Goal: Task Accomplishment & Management: Complete application form

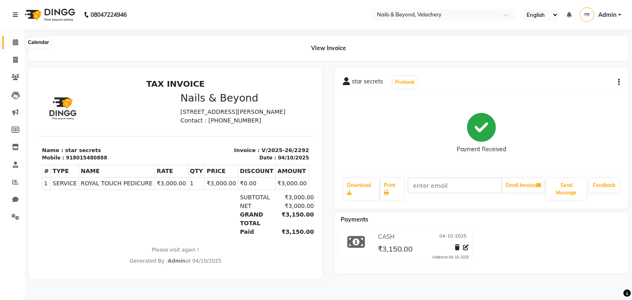
click at [17, 42] on icon at bounding box center [15, 42] width 5 height 6
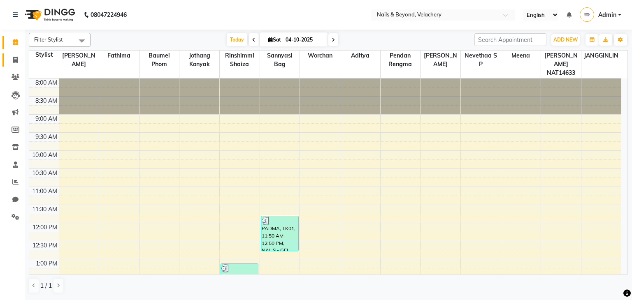
click at [12, 55] on link "Invoice" at bounding box center [12, 60] width 20 height 14
select select "service"
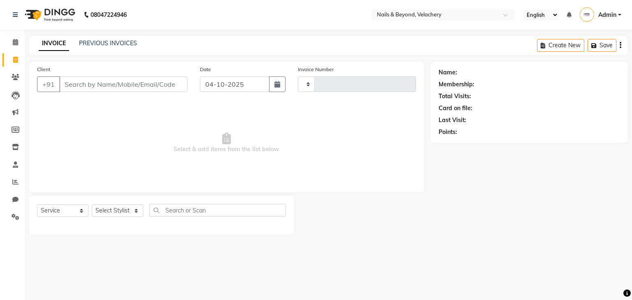
type input "2293"
select select "8978"
click at [77, 213] on select "Select Service Product Membership Package Voucher Prepaid Gift Card" at bounding box center [62, 210] width 51 height 13
click at [37, 205] on select "Select Service Product Membership Package Voucher Prepaid Gift Card" at bounding box center [62, 210] width 51 height 13
click at [114, 212] on select "Select Stylist [PERSON_NAME] [PERSON_NAME] JANGGINLIN Jothang Konyak [PERSON_NA…" at bounding box center [117, 210] width 51 height 13
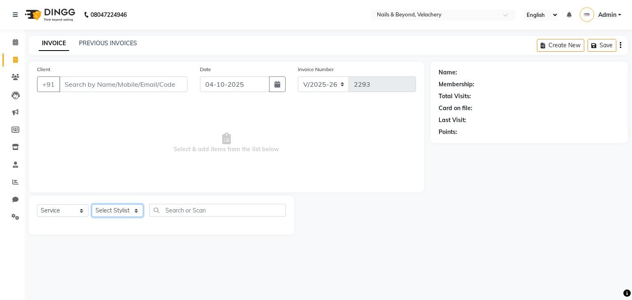
select select "91200"
click at [92, 205] on select "Select Stylist [PERSON_NAME] [PERSON_NAME] JANGGINLIN Jothang Konyak [PERSON_NA…" at bounding box center [117, 210] width 51 height 13
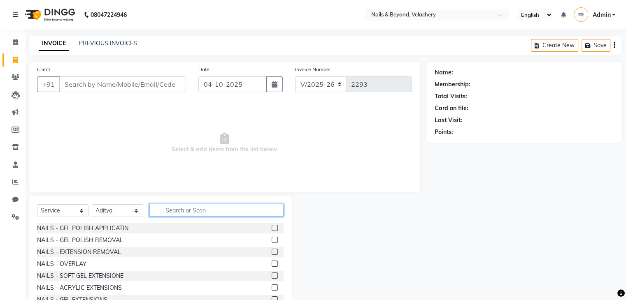
click at [220, 211] on input "text" at bounding box center [216, 210] width 134 height 13
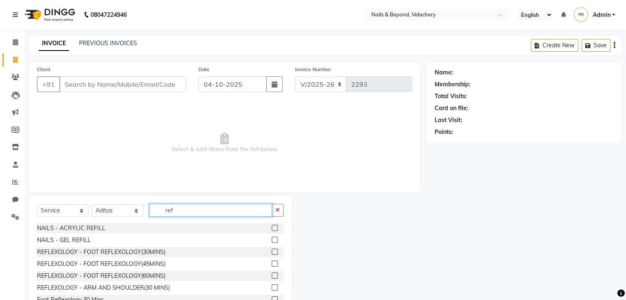
type input "ref"
click at [271, 252] on label at bounding box center [274, 252] width 6 height 6
click at [271, 252] on input "checkbox" at bounding box center [273, 252] width 5 height 5
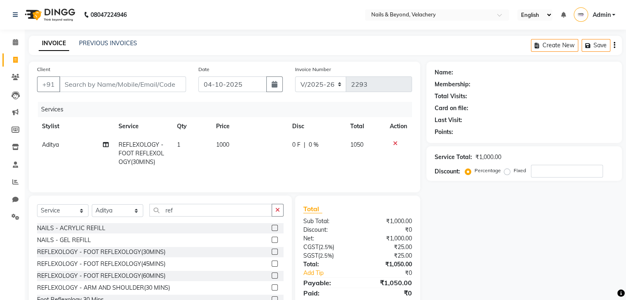
click at [271, 252] on label at bounding box center [274, 252] width 6 height 6
click at [271, 252] on input "checkbox" at bounding box center [273, 252] width 5 height 5
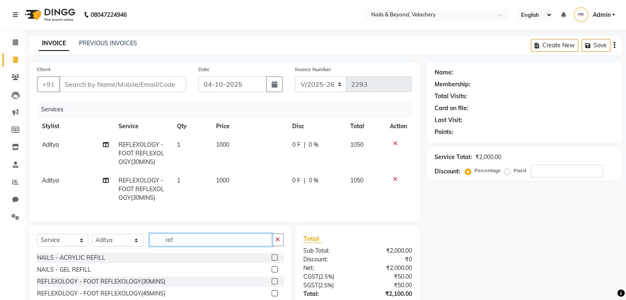
click at [267, 246] on input "ref" at bounding box center [210, 240] width 123 height 13
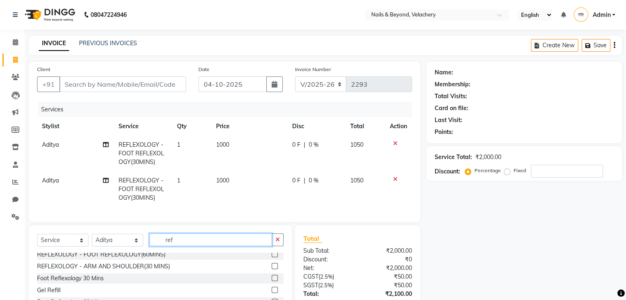
scroll to position [8, 0]
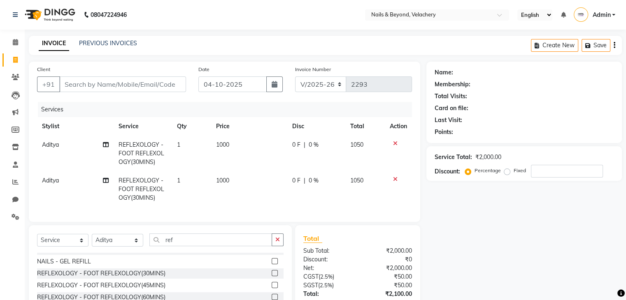
click at [271, 276] on label at bounding box center [274, 273] width 6 height 6
click at [271, 276] on input "checkbox" at bounding box center [273, 273] width 5 height 5
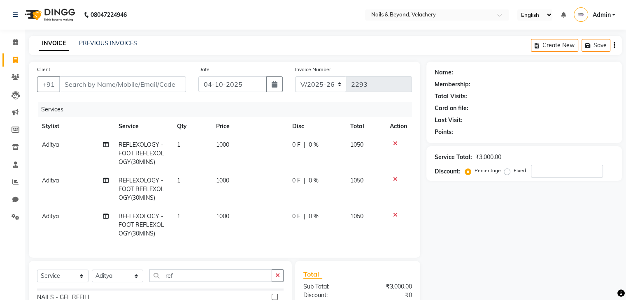
checkbox input "false"
click at [51, 179] on span "Aditya" at bounding box center [50, 180] width 17 height 7
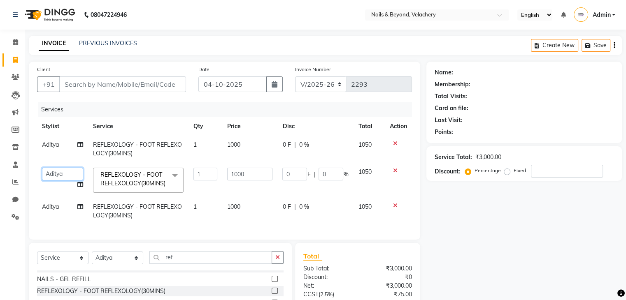
click at [51, 179] on select "[PERSON_NAME] [PERSON_NAME] JANGGINLIN Jothang Konyak [PERSON_NAME] NAT14633 [P…" at bounding box center [62, 174] width 41 height 13
select select "91202"
click at [49, 203] on span "Aditya" at bounding box center [50, 206] width 17 height 7
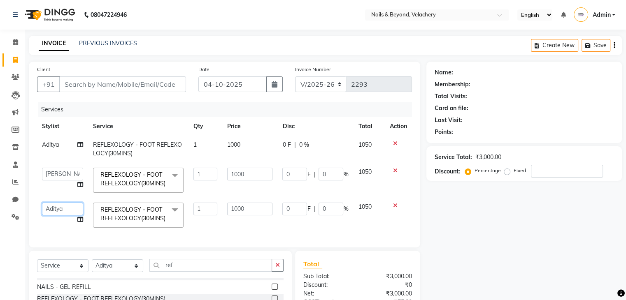
click at [50, 206] on select "[PERSON_NAME] [PERSON_NAME] JANGGINLIN Jothang Konyak [PERSON_NAME] NAT14633 [P…" at bounding box center [62, 209] width 41 height 13
select select "91201"
click at [204, 176] on input "1" at bounding box center [205, 174] width 24 height 13
type input "2"
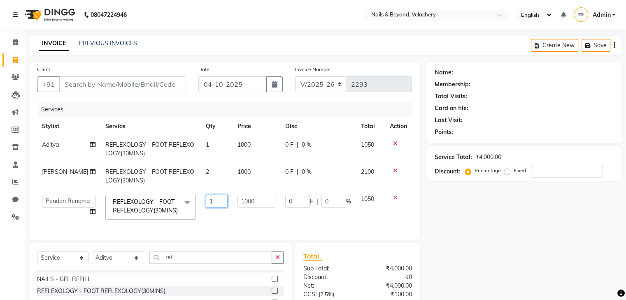
click at [209, 209] on td "1" at bounding box center [217, 207] width 32 height 35
type input "2"
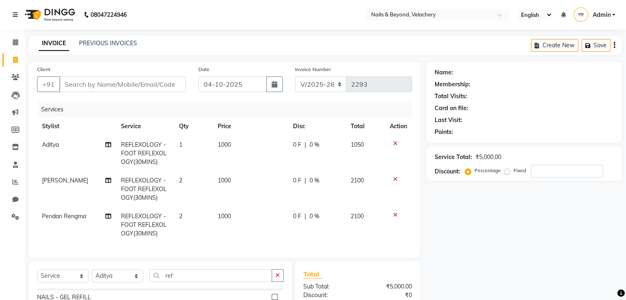
click at [223, 214] on tr "Pendan Rengma REFLEXOLOGY - FOOT REFLEXOLOGY(30MINS) 2 1000 0 F | 0 % 2100" at bounding box center [224, 225] width 375 height 36
click at [184, 140] on td "1" at bounding box center [193, 154] width 39 height 36
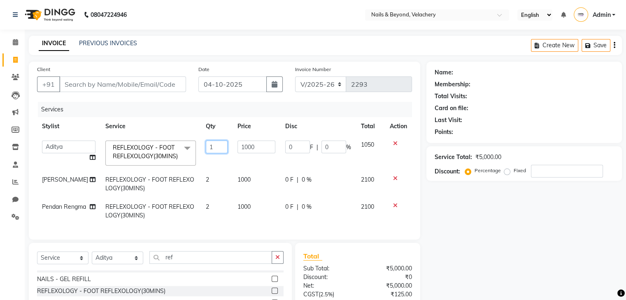
click at [207, 148] on input "1" at bounding box center [217, 147] width 22 height 13
type input "2"
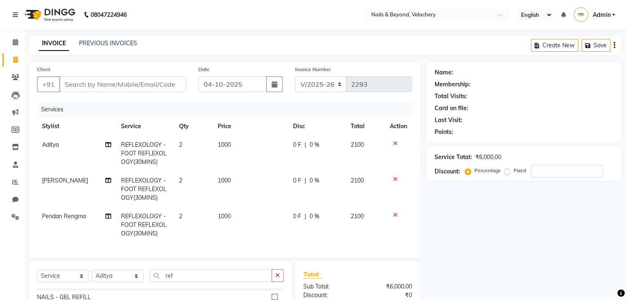
click at [329, 225] on td "0 F | 0 %" at bounding box center [317, 225] width 58 height 36
select select "91201"
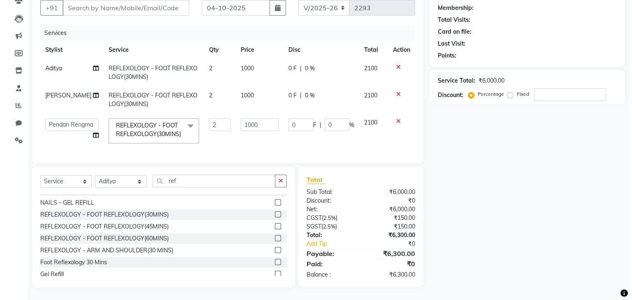
scroll to position [0, 0]
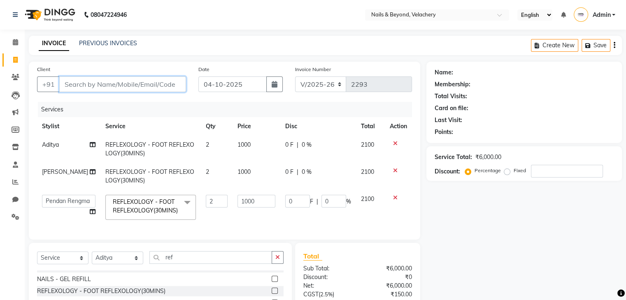
click at [128, 83] on input "Client" at bounding box center [122, 85] width 127 height 16
type input "9"
type input "0"
type input "9494014560"
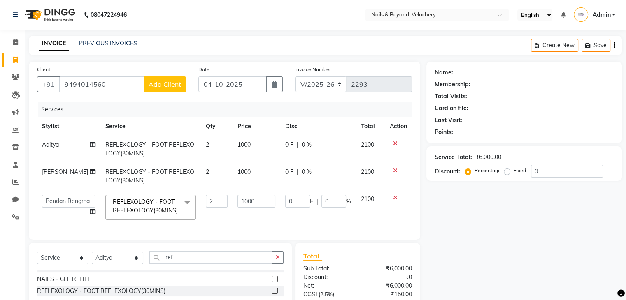
click at [169, 78] on button "Add Client" at bounding box center [165, 85] width 42 height 16
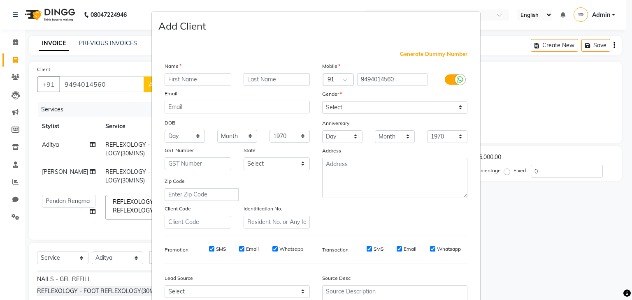
click at [186, 81] on input "text" at bounding box center [198, 79] width 67 height 13
type input "[PERSON_NAME]"
click at [390, 111] on select "Select [DEMOGRAPHIC_DATA] [DEMOGRAPHIC_DATA] Other Prefer Not To Say" at bounding box center [394, 107] width 145 height 13
select select "[DEMOGRAPHIC_DATA]"
click at [322, 102] on select "Select [DEMOGRAPHIC_DATA] [DEMOGRAPHIC_DATA] Other Prefer Not To Say" at bounding box center [394, 107] width 145 height 13
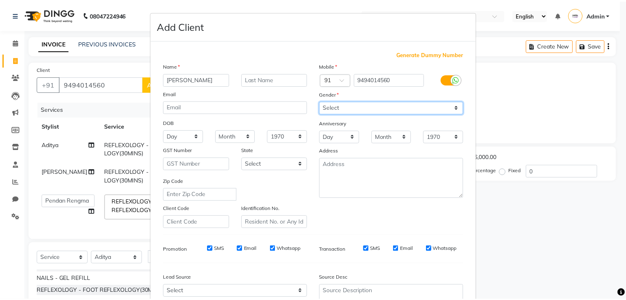
scroll to position [84, 0]
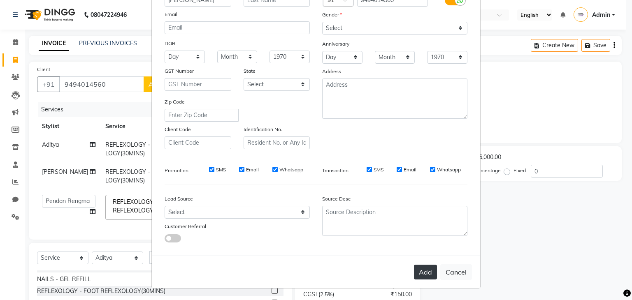
click at [422, 272] on button "Add" at bounding box center [425, 272] width 23 height 15
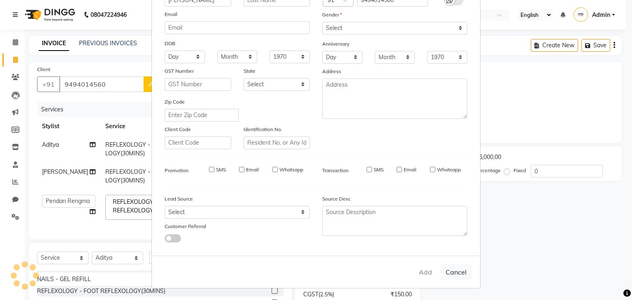
select select
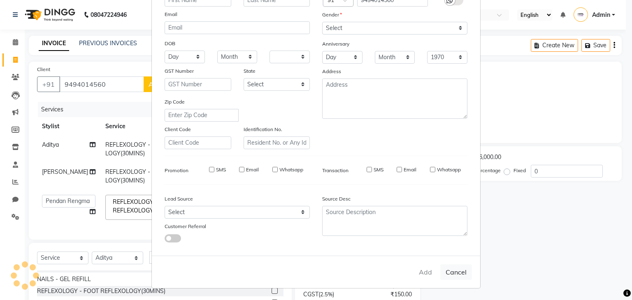
select select
checkbox input "false"
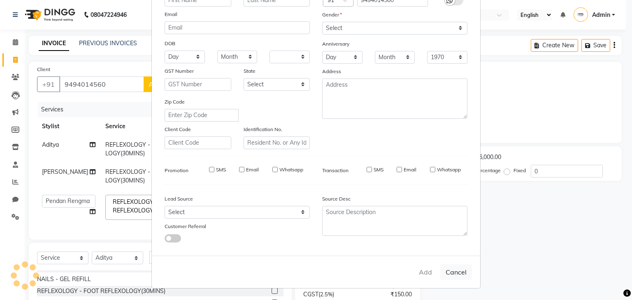
checkbox input "false"
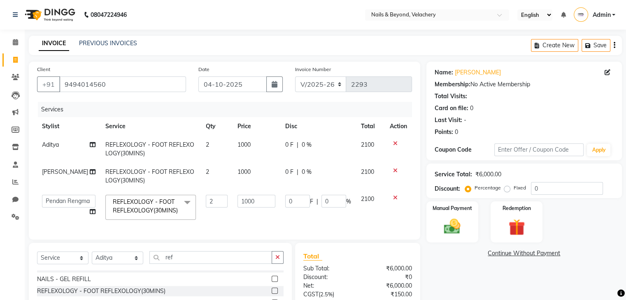
scroll to position [83, 0]
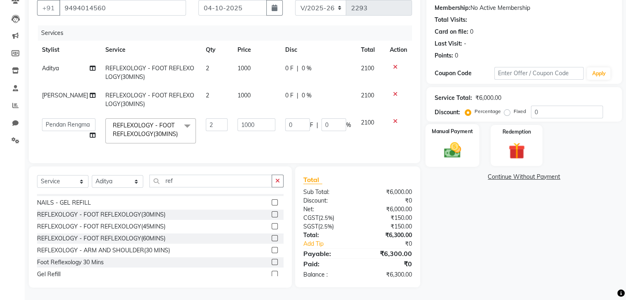
click at [459, 141] on img at bounding box center [452, 151] width 28 height 20
click at [459, 134] on div "Manual Payment" at bounding box center [452, 145] width 54 height 42
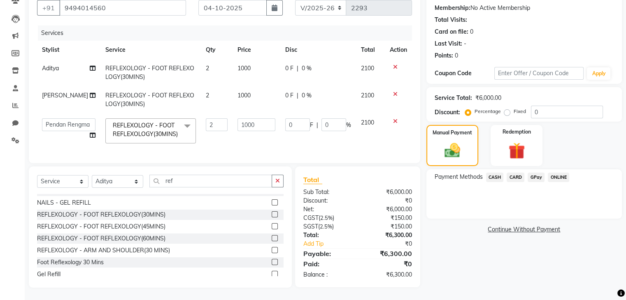
click at [534, 173] on span "GPay" at bounding box center [535, 177] width 17 height 9
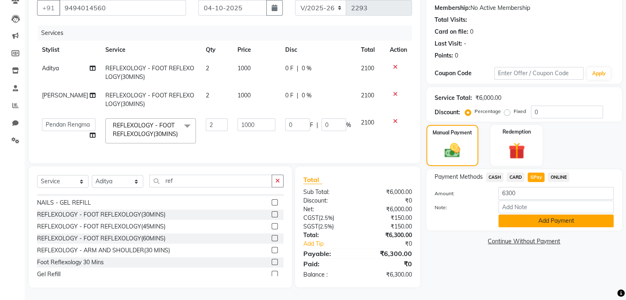
click at [531, 216] on button "Add Payment" at bounding box center [555, 221] width 115 height 13
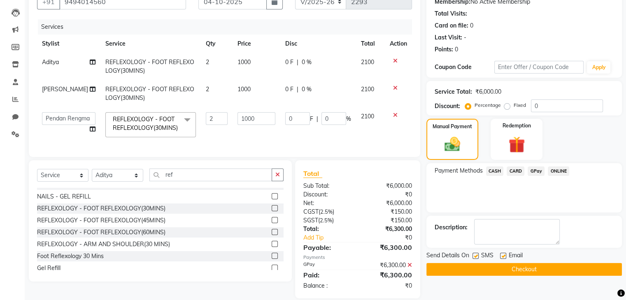
click at [527, 270] on button "Checkout" at bounding box center [523, 269] width 195 height 13
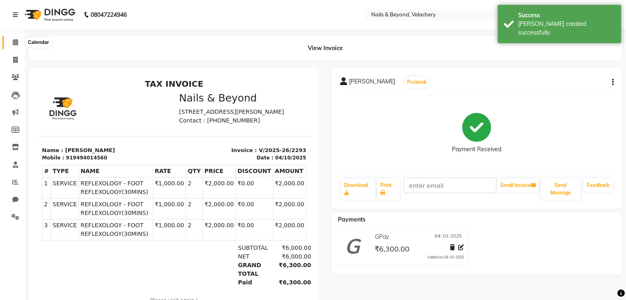
click at [13, 43] on icon at bounding box center [15, 42] width 5 height 6
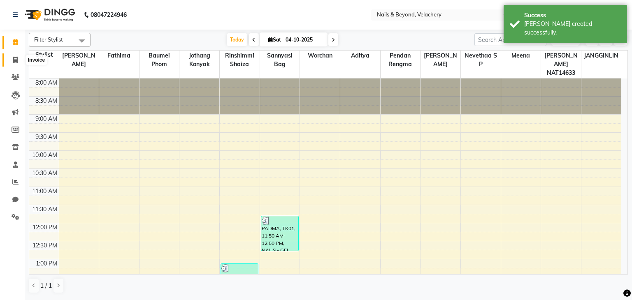
click at [19, 60] on span at bounding box center [15, 60] width 14 height 9
select select "8978"
select select "service"
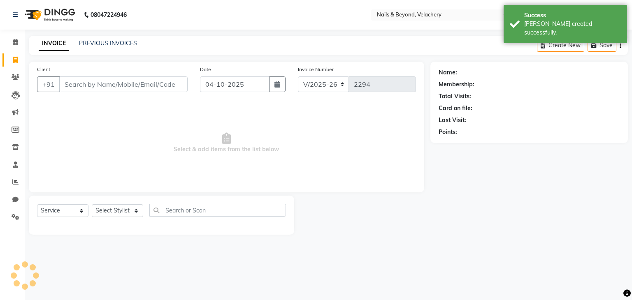
click at [111, 48] on div "INVOICE PREVIOUS INVOICES" at bounding box center [88, 43] width 118 height 9
click at [118, 42] on link "PREVIOUS INVOICES" at bounding box center [108, 42] width 58 height 7
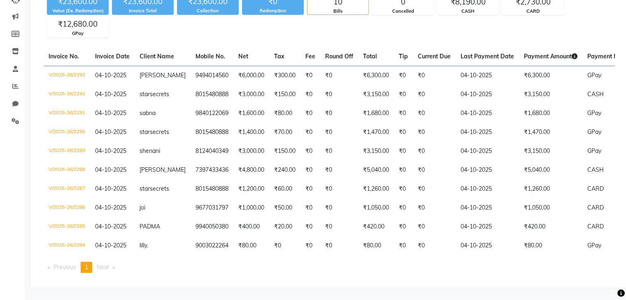
scroll to position [102, 0]
click at [288, 117] on tbody "V/2025-26/2293 [DATE] [PERSON_NAME] 9494014560 ₹6,000.00 ₹300.00 ₹0 ₹0 ₹6,300.0…" at bounding box center [385, 161] width 682 height 190
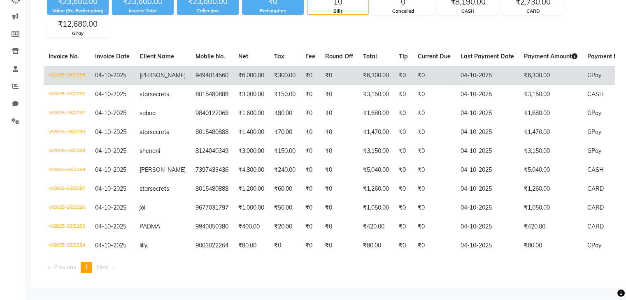
click at [167, 73] on td "[PERSON_NAME]" at bounding box center [163, 75] width 56 height 19
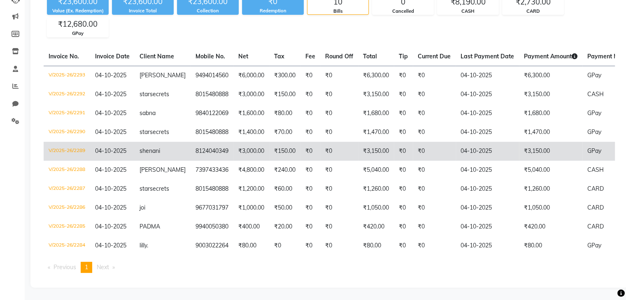
scroll to position [0, 0]
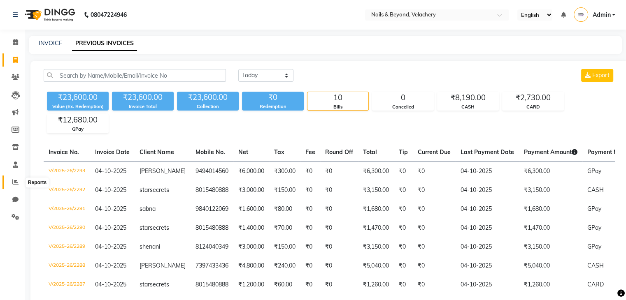
click at [16, 183] on icon at bounding box center [15, 182] width 6 height 6
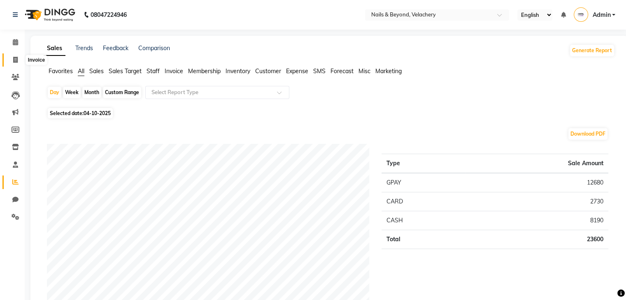
click at [16, 58] on icon at bounding box center [15, 60] width 5 height 6
select select "service"
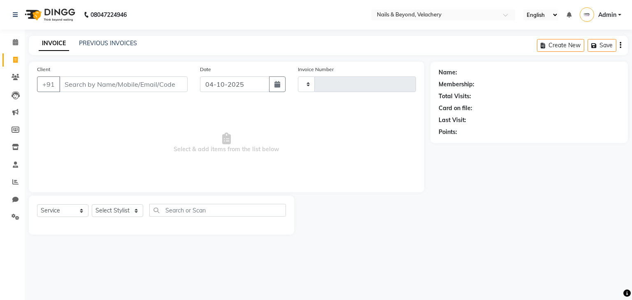
type input "2294"
select select "8978"
click at [14, 185] on icon at bounding box center [15, 182] width 6 height 6
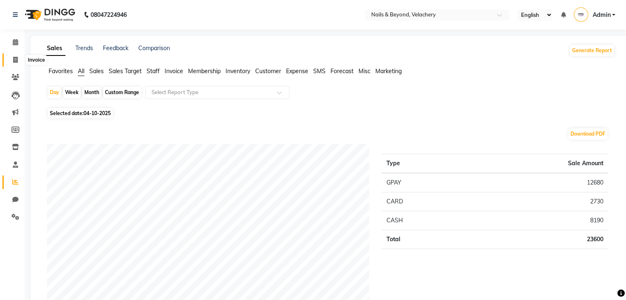
click at [15, 63] on span at bounding box center [15, 60] width 14 height 9
select select "service"
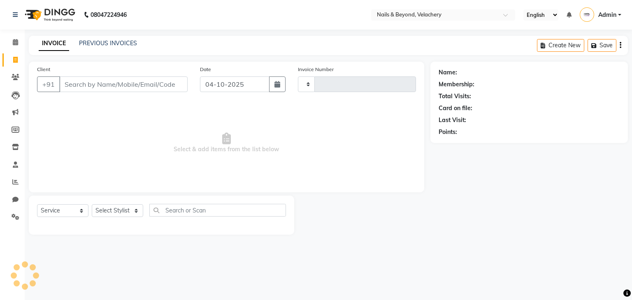
type input "2294"
select select "8978"
click at [100, 41] on link "PREVIOUS INVOICES" at bounding box center [108, 42] width 58 height 7
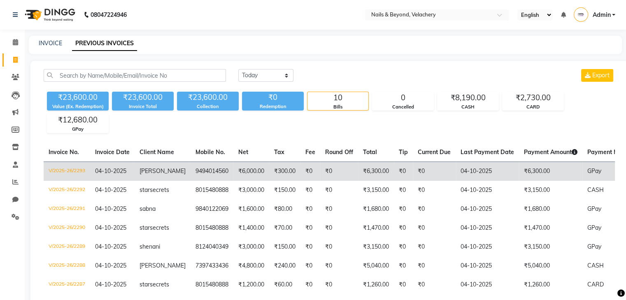
click at [159, 172] on td "[PERSON_NAME]" at bounding box center [163, 171] width 56 height 19
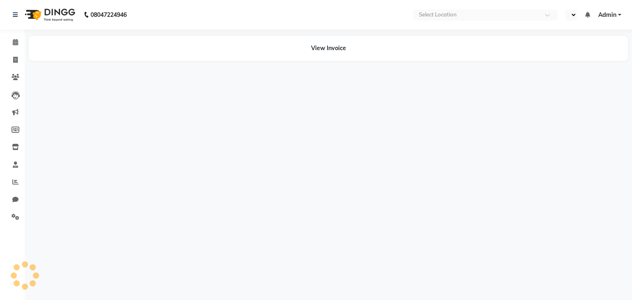
select select "en"
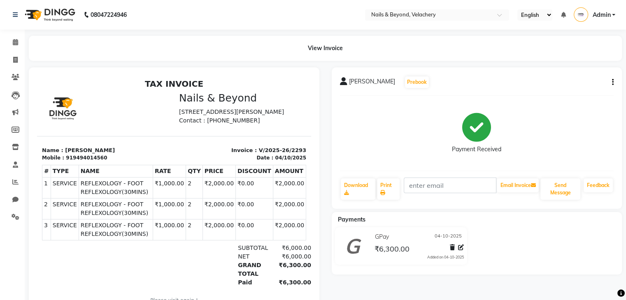
drag, startPoint x: 57, startPoint y: 32, endPoint x: 63, endPoint y: 5, distance: 27.7
click at [57, 32] on div "08047224946 Select Location × Nails & Beyond, Velachery English ENGLISH Español…" at bounding box center [313, 171] width 626 height 342
click at [13, 47] on link "Calendar" at bounding box center [12, 43] width 20 height 14
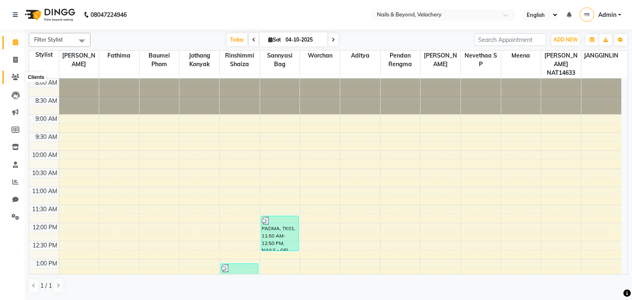
click at [13, 74] on span at bounding box center [15, 77] width 14 height 9
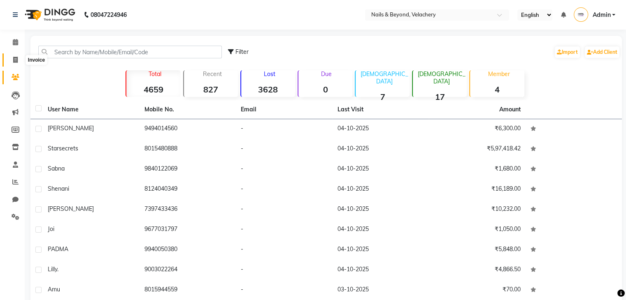
click at [19, 58] on span at bounding box center [15, 60] width 14 height 9
select select "service"
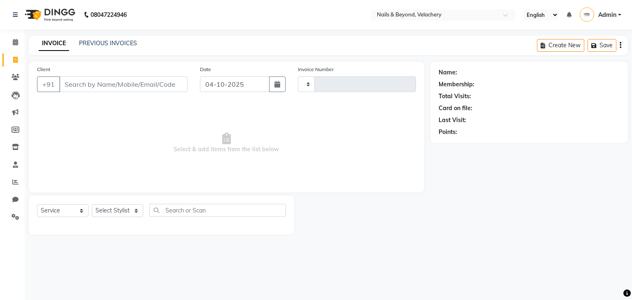
type input "2294"
select select "8978"
click at [20, 183] on span at bounding box center [15, 182] width 14 height 9
